Goal: Transaction & Acquisition: Book appointment/travel/reservation

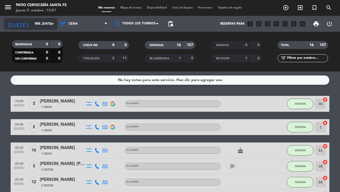
click at [33, 23] on input "mié. [DATE]" at bounding box center [53, 23] width 42 height 9
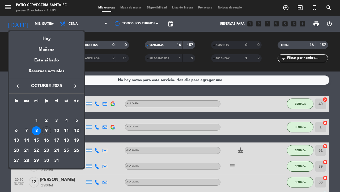
click at [76, 130] on div "12" at bounding box center [76, 131] width 9 height 9
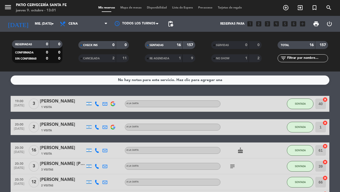
type input "dom. [DATE]"
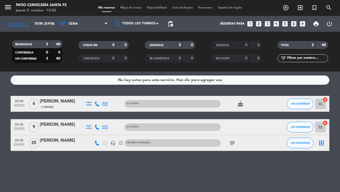
click at [111, 143] on icon "headset_mic" at bounding box center [112, 143] width 5 height 5
click at [231, 144] on icon "subject" at bounding box center [232, 143] width 6 height 6
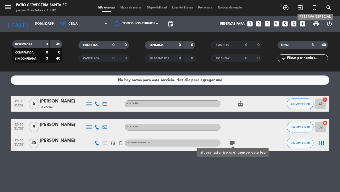
click at [314, 7] on icon "turned_in_not" at bounding box center [314, 8] width 6 height 6
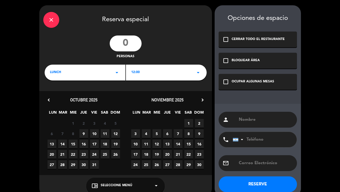
click at [125, 41] on input "number" at bounding box center [126, 44] width 32 height 16
type input "1"
type input "24"
click at [74, 76] on div "LUNCH arrow_drop_down" at bounding box center [85, 73] width 81 height 16
click at [55, 97] on div "Cena" at bounding box center [85, 94] width 70 height 5
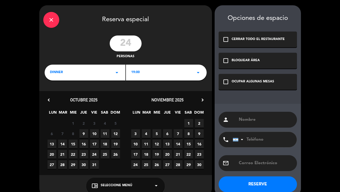
click at [145, 72] on div "19:00 arrow_drop_down" at bounding box center [166, 73] width 81 height 16
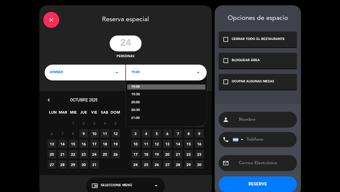
click at [135, 117] on div "21:00" at bounding box center [166, 118] width 70 height 5
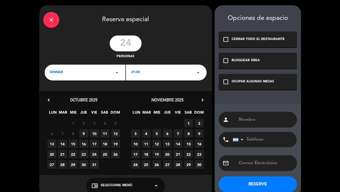
click at [113, 134] on span "12" at bounding box center [115, 133] width 9 height 9
paste input "3483 - 435768"
type input "3483 - 435768"
type input "[PERSON_NAME]"
click at [262, 137] on input "3483 - 435768" at bounding box center [261, 139] width 58 height 15
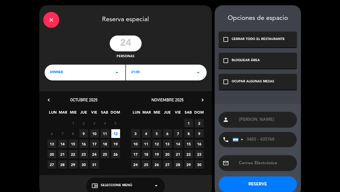
click at [262, 137] on input "3483 - 435768" at bounding box center [261, 139] width 58 height 15
type input "3483435768"
click at [227, 80] on icon "check_box_outline_blank" at bounding box center [225, 82] width 6 height 6
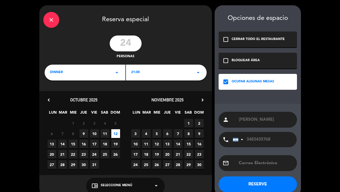
paste input "[PERSON_NAME][EMAIL_ADDRESS][DOMAIN_NAME]"
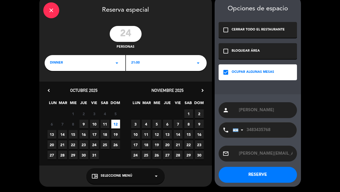
scroll to position [9, 0]
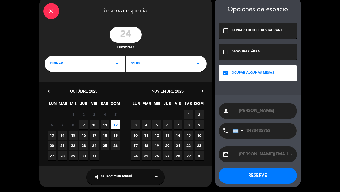
type input "[PERSON_NAME][EMAIL_ADDRESS][DOMAIN_NAME]"
click at [258, 176] on button "RESERVE" at bounding box center [257, 176] width 78 height 16
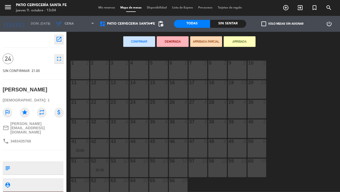
click at [256, 72] on div "10 2" at bounding box center [256, 70] width 19 height 19
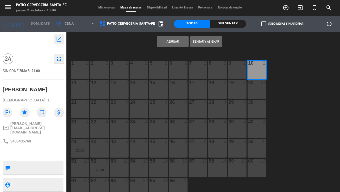
click at [171, 37] on button "Asignar" at bounding box center [173, 41] width 32 height 11
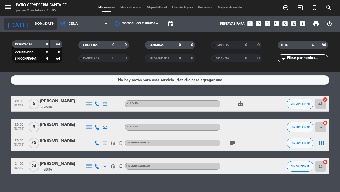
click at [32, 25] on input "dom. [DATE]" at bounding box center [53, 23] width 42 height 9
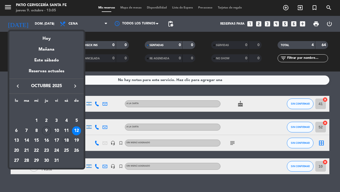
click at [66, 142] on div "18" at bounding box center [66, 140] width 9 height 9
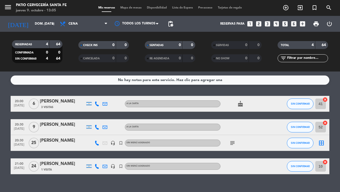
type input "sáb. [DATE]"
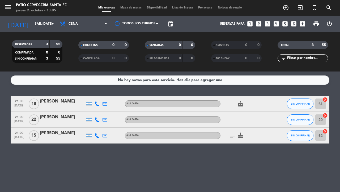
click at [234, 134] on icon "subject" at bounding box center [232, 136] width 6 height 6
